Goal: Transaction & Acquisition: Purchase product/service

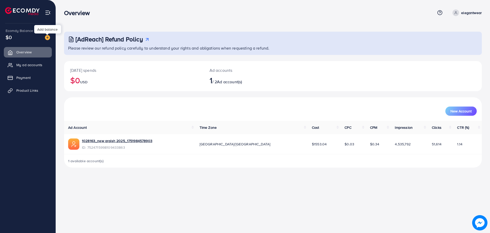
click at [48, 37] on img at bounding box center [47, 37] width 5 height 5
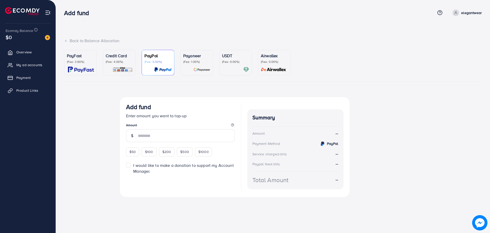
click at [84, 69] on img at bounding box center [81, 70] width 26 height 6
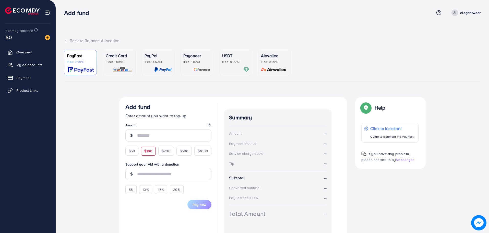
click at [153, 150] on div "$100" at bounding box center [148, 151] width 15 height 9
type input "***"
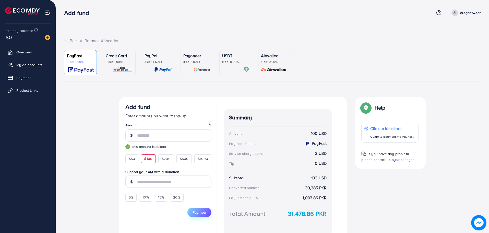
click at [198, 212] on span "Pay now" at bounding box center [199, 212] width 14 height 5
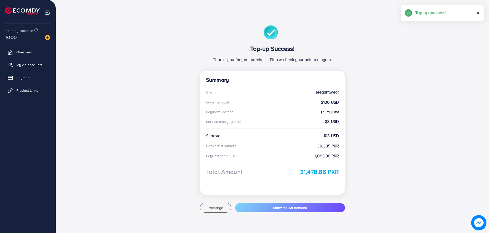
scroll to position [25, 0]
click at [26, 65] on span "My ad accounts" at bounding box center [31, 64] width 26 height 5
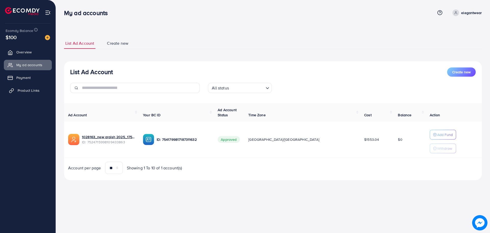
click at [32, 88] on span "Product Links" at bounding box center [29, 90] width 22 height 5
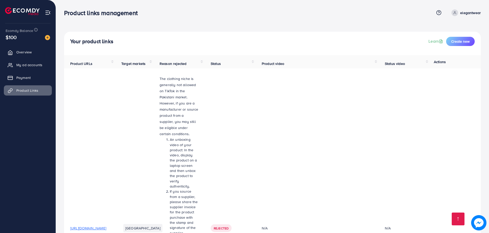
scroll to position [234, 0]
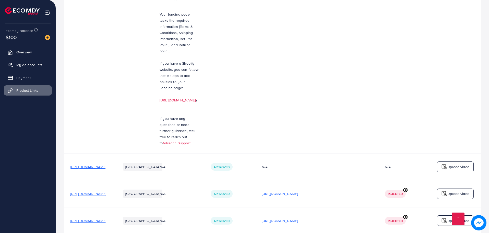
drag, startPoint x: 414, startPoint y: 195, endPoint x: 421, endPoint y: 190, distance: 9.0
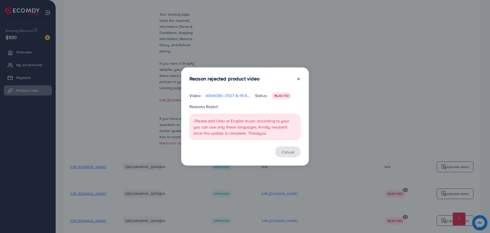
click at [290, 155] on button "Cancel" at bounding box center [288, 151] width 26 height 11
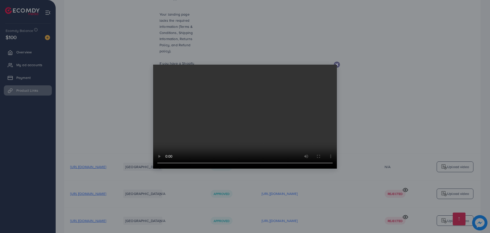
click at [338, 64] on icon at bounding box center [337, 65] width 4 height 4
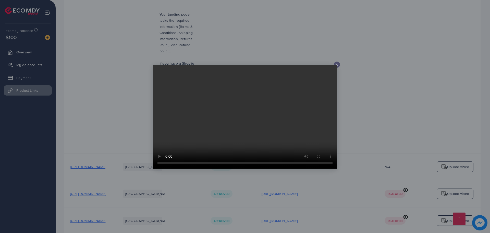
click at [335, 65] on video at bounding box center [245, 117] width 184 height 104
click at [337, 64] on line at bounding box center [337, 65] width 2 height 2
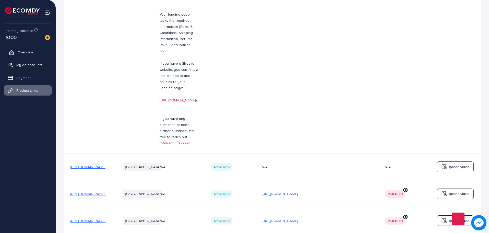
click at [25, 53] on span "Overview" at bounding box center [25, 52] width 15 height 5
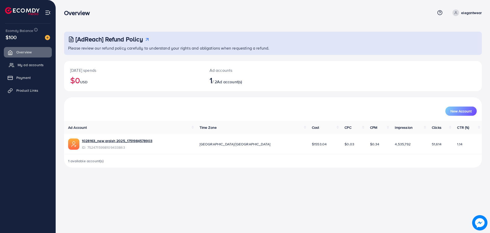
click at [33, 64] on span "My ad accounts" at bounding box center [31, 64] width 26 height 5
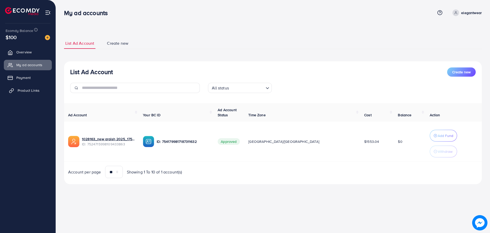
click at [31, 89] on span "Product Links" at bounding box center [29, 90] width 22 height 5
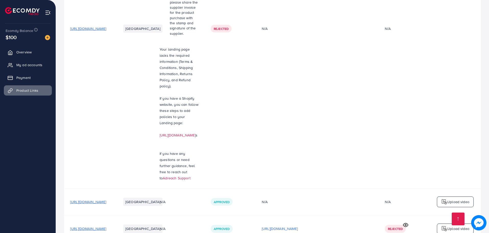
scroll to position [203, 0]
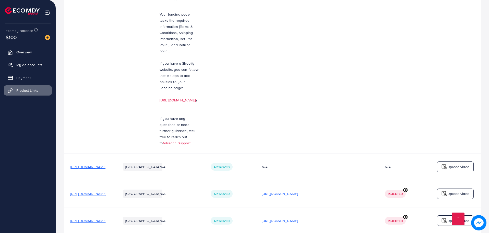
click at [106, 164] on span "[URL][DOMAIN_NAME]" at bounding box center [88, 166] width 36 height 5
